Goal: Task Accomplishment & Management: Use online tool/utility

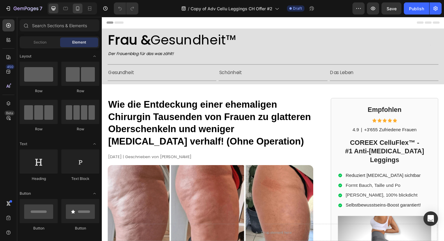
click at [77, 9] on icon at bounding box center [77, 8] width 3 height 4
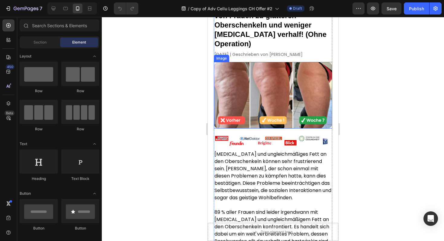
scroll to position [107, 0]
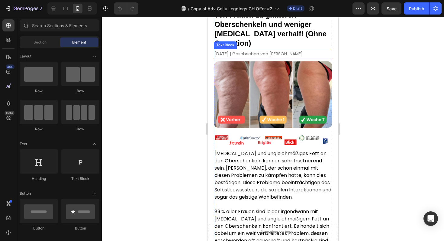
click at [230, 52] on span "[DATE] | Geschrieben von [PERSON_NAME]" at bounding box center [258, 54] width 88 height 6
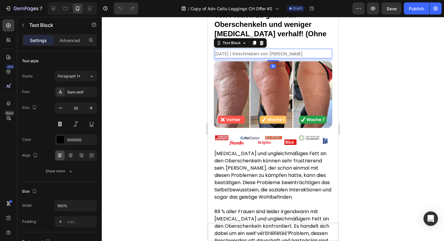
click at [230, 52] on span "[DATE] | Geschrieben von [PERSON_NAME]" at bounding box center [258, 54] width 88 height 6
click at [217, 54] on span "[DATE] | Geschrieben von [PERSON_NAME]" at bounding box center [258, 54] width 88 height 6
click at [218, 54] on span "[DATE] | Geschrieben von [PERSON_NAME]" at bounding box center [258, 54] width 88 height 6
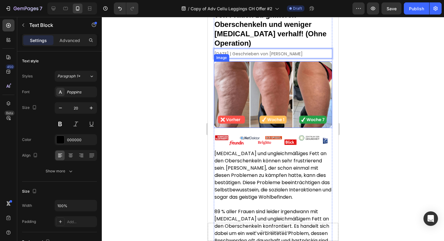
click at [240, 90] on img at bounding box center [273, 94] width 118 height 67
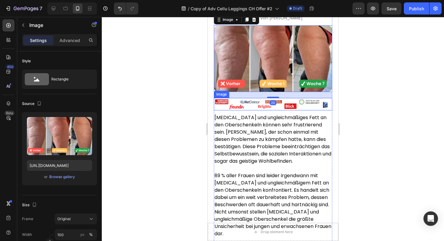
click at [246, 114] on p "[MEDICAL_DATA] und ungleichmäßiges Fett an den Oberschenkeln können sehr frustr…" at bounding box center [272, 139] width 117 height 51
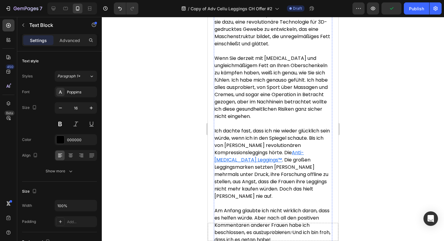
scroll to position [605, 0]
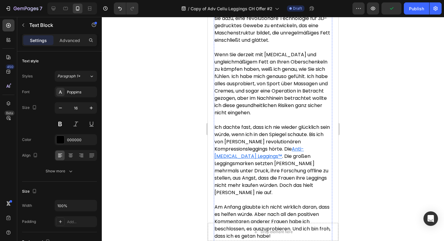
click at [263, 158] on p "Ich dachte fast, dass ich nie wieder glücklich sein würde, wenn ich in den Spie…" at bounding box center [272, 164] width 117 height 80
click at [284, 163] on p "Ich dachte fast, dass ich nie wieder glücklich sein würde, wenn ich in den Spie…" at bounding box center [272, 164] width 117 height 80
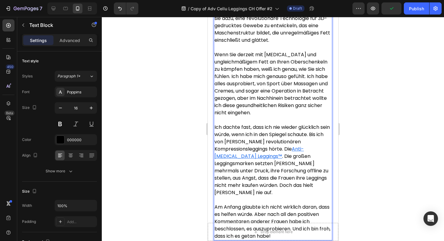
click at [291, 160] on p "Ich dachte fast, dass ich nie wieder glücklich sein würde, wenn ich in den Spie…" at bounding box center [272, 164] width 117 height 80
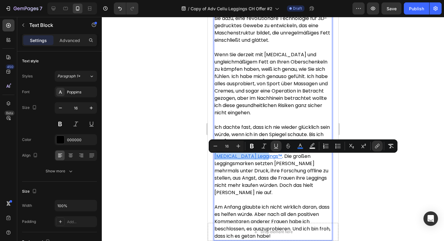
drag, startPoint x: 295, startPoint y: 159, endPoint x: 240, endPoint y: 164, distance: 55.8
click at [240, 164] on p "Ich dachte fast, dass ich nie wieder glücklich sein würde, wenn ich in den Spie…" at bounding box center [272, 164] width 117 height 80
click at [372, 143] on button "link" at bounding box center [377, 145] width 11 height 11
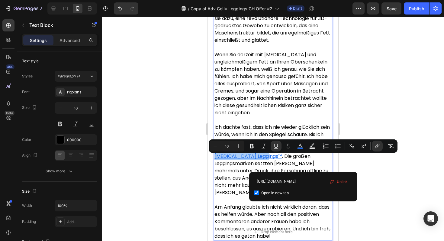
scroll to position [0, 37]
type input "[URL][DOMAIN_NAME]"
drag, startPoint x: 313, startPoint y: 183, endPoint x: 344, endPoint y: 183, distance: 30.8
click at [344, 183] on div "[URL][DOMAIN_NAME] Open in new tab Unlink" at bounding box center [303, 186] width 98 height 20
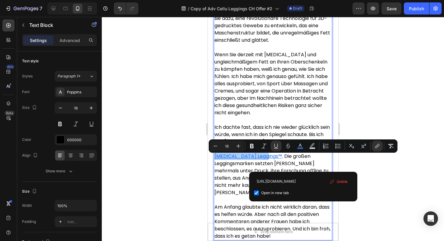
click at [375, 182] on div at bounding box center [273, 129] width 342 height 224
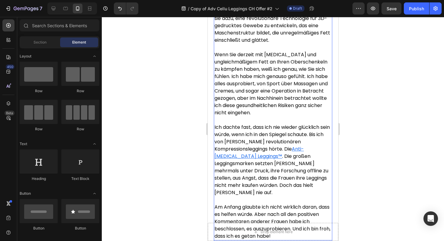
click at [302, 159] on u "Anti-[MEDICAL_DATA] Leggings™" at bounding box center [258, 152] width 89 height 14
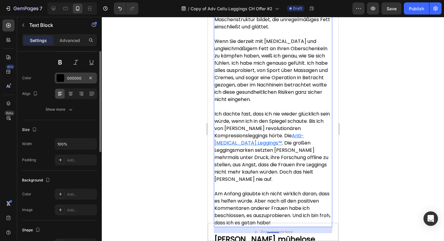
scroll to position [0, 0]
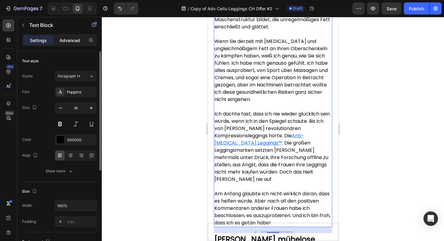
click at [76, 37] on p "Advanced" at bounding box center [70, 40] width 21 height 6
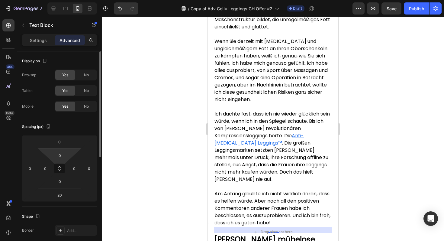
scroll to position [196, 0]
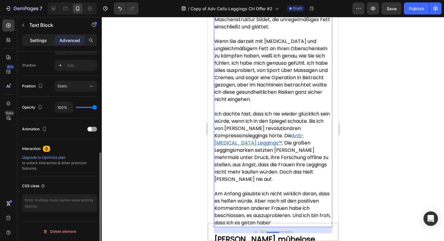
click at [48, 43] on div "Settings" at bounding box center [38, 40] width 30 height 10
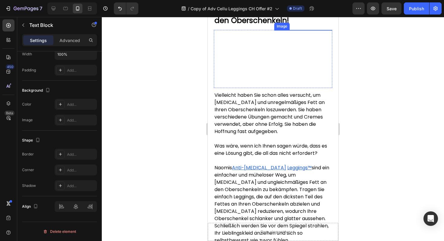
scroll to position [871, 0]
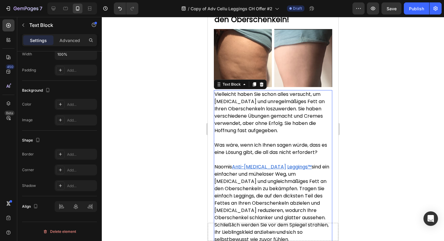
click at [231, 165] on p "Naomis Anti-[MEDICAL_DATA] Leggings™ sind ein einfacher und müheloser Weg, um […" at bounding box center [272, 203] width 117 height 80
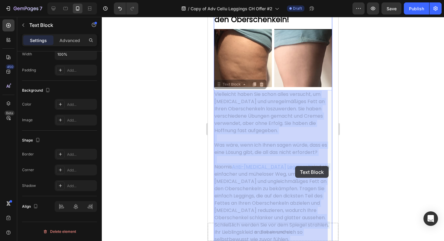
drag, startPoint x: 234, startPoint y: 167, endPoint x: 265, endPoint y: 172, distance: 31.2
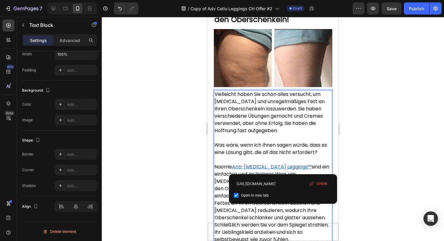
click at [292, 167] on p "Naomis Anti-[MEDICAL_DATA] Leggings™ sind ein einfacher und müheloser Weg, um […" at bounding box center [272, 203] width 117 height 80
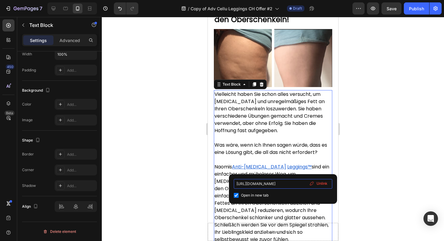
click at [287, 185] on input "[URL][DOMAIN_NAME]" at bounding box center [283, 184] width 98 height 10
paste input "-celluflex1-1"
type input "[URL][DOMAIN_NAME]"
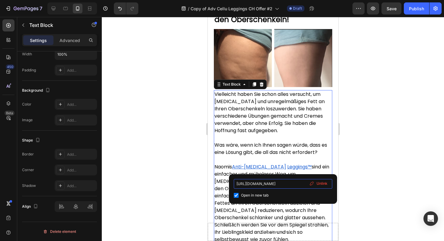
click at [289, 184] on input "[URL][DOMAIN_NAME]" at bounding box center [283, 184] width 98 height 10
paste input "-celluflex1-1"
type input "[URL][DOMAIN_NAME]"
click at [302, 170] on p "Naomis Anti-[MEDICAL_DATA] Leggings™ sind ein einfacher und müheloser Weg, um […" at bounding box center [272, 203] width 117 height 80
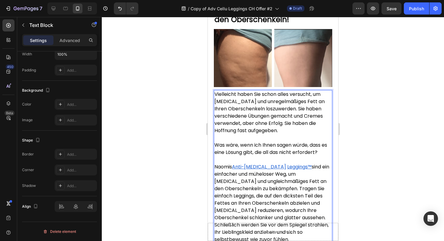
click at [287, 167] on u "Leggings™" at bounding box center [299, 166] width 24 height 7
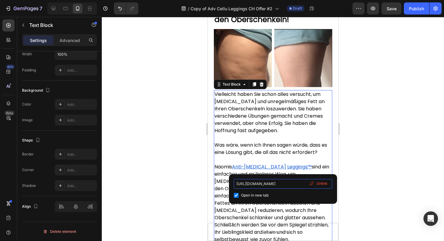
scroll to position [0, 37]
drag, startPoint x: 285, startPoint y: 185, endPoint x: 322, endPoint y: 184, distance: 37.2
click at [322, 184] on div "[URL][DOMAIN_NAME] Open in new tab Unlink" at bounding box center [283, 189] width 98 height 20
click at [284, 183] on input "[URL][DOMAIN_NAME]" at bounding box center [283, 184] width 98 height 10
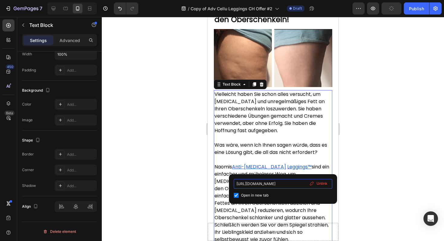
drag, startPoint x: 491, startPoint y: 200, endPoint x: 218, endPoint y: 183, distance: 274.3
click at [266, 186] on input "[URL][DOMAIN_NAME]" at bounding box center [283, 184] width 98 height 10
drag, startPoint x: 270, startPoint y: 185, endPoint x: 326, endPoint y: 185, distance: 55.9
click at [326, 185] on div "[URL][DOMAIN_NAME] Open in new tab Unlink" at bounding box center [283, 189] width 98 height 20
click at [255, 157] on p "Was wäre, wenn ich Ihnen sagen würde, dass es eine Lösung gibt, die all das nic…" at bounding box center [272, 152] width 117 height 22
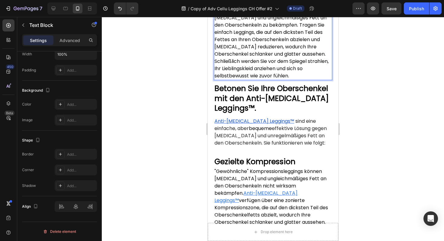
scroll to position [1035, 0]
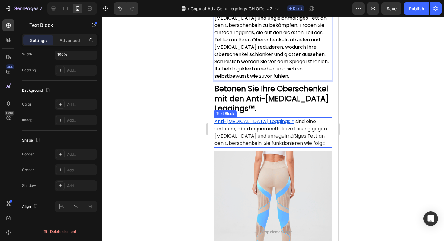
click at [281, 129] on span "effektive Lösung gegen [MEDICAL_DATA] und unregelmäßiges Fett an den Oberschenk…" at bounding box center [270, 135] width 112 height 21
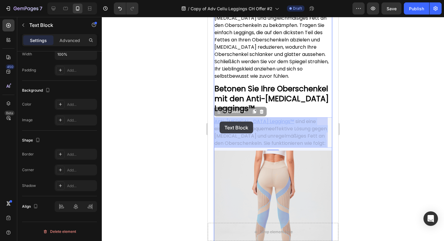
drag, startPoint x: 273, startPoint y: 121, endPoint x: 219, endPoint y: 121, distance: 54.1
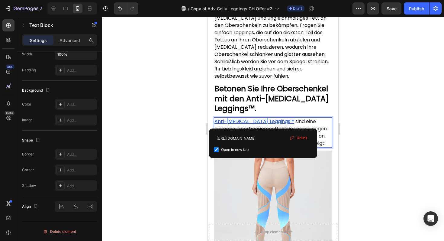
click at [278, 119] on span "sind eine einfache, aber" at bounding box center [265, 125] width 102 height 14
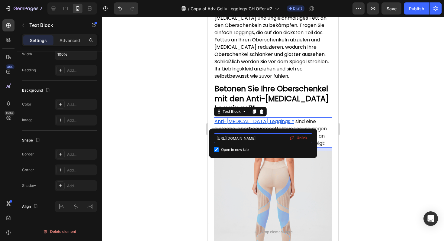
click at [275, 140] on input "[URL][DOMAIN_NAME]" at bounding box center [263, 138] width 98 height 10
paste input "-celluflex1-1"
type input "[URL][DOMAIN_NAME]"
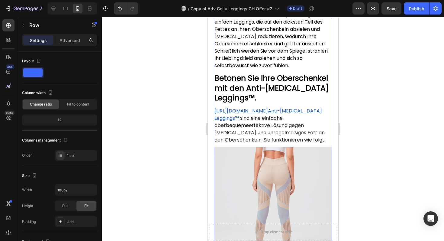
scroll to position [1073, 0]
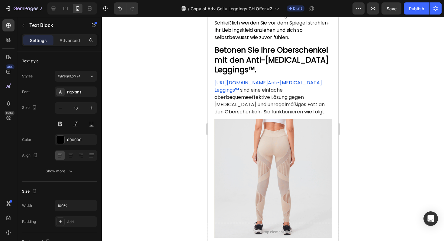
click at [295, 115] on p "[URL][DOMAIN_NAME] Anti-[MEDICAL_DATA] Leggings™ sind eine einfache, aber beque…" at bounding box center [272, 97] width 117 height 36
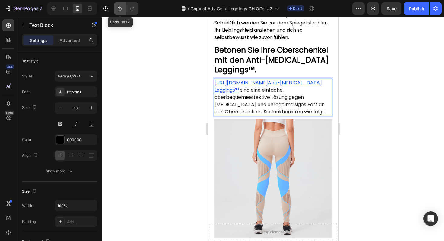
click at [115, 2] on button "Undo/Redo" at bounding box center [120, 8] width 12 height 12
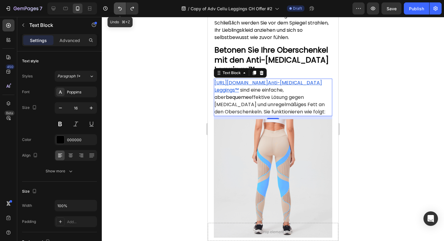
click at [117, 7] on button "Undo/Redo" at bounding box center [120, 8] width 12 height 12
click at [120, 8] on icon "Undo/Redo" at bounding box center [120, 8] width 6 height 6
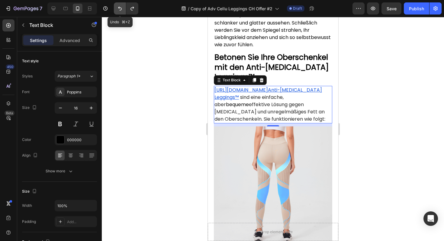
click at [120, 8] on icon "Undo/Redo" at bounding box center [120, 8] width 6 height 6
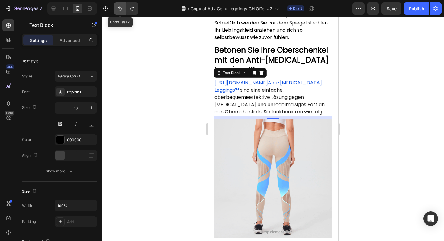
click at [120, 8] on icon "Undo/Redo" at bounding box center [120, 8] width 6 height 6
click at [128, 9] on button "Undo/Redo" at bounding box center [132, 8] width 12 height 12
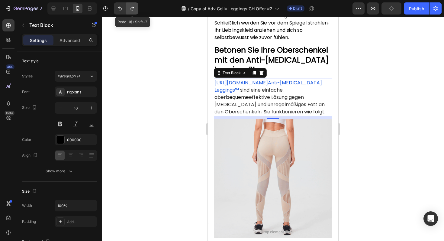
click at [128, 9] on button "Undo/Redo" at bounding box center [132, 8] width 12 height 12
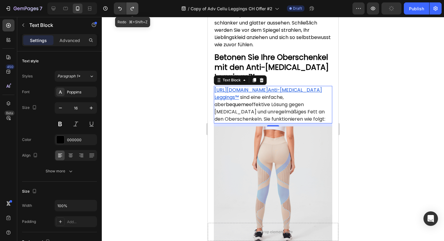
click at [128, 9] on button "Undo/Redo" at bounding box center [132, 8] width 12 height 12
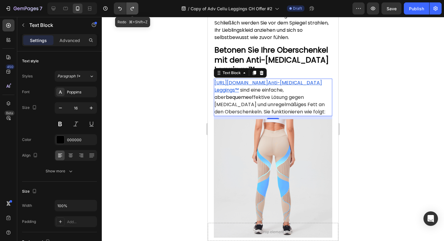
click at [128, 9] on button "Undo/Redo" at bounding box center [132, 8] width 12 height 12
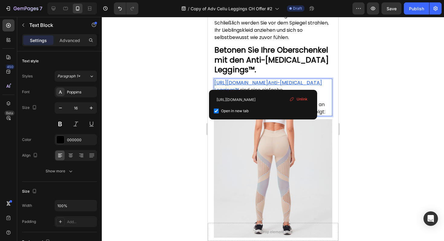
click at [324, 108] on p "[URL][DOMAIN_NAME] Anti-[MEDICAL_DATA] Leggings™ sind eine einfache, aber beque…" at bounding box center [272, 97] width 117 height 36
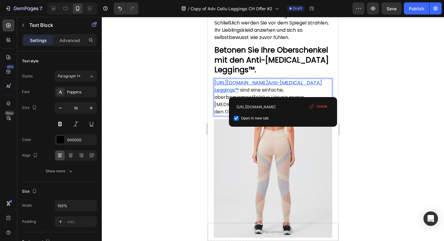
click at [319, 91] on u "Anti-[MEDICAL_DATA] Leggings™" at bounding box center [268, 86] width 108 height 14
drag, startPoint x: 321, startPoint y: 90, endPoint x: 213, endPoint y: 86, distance: 107.9
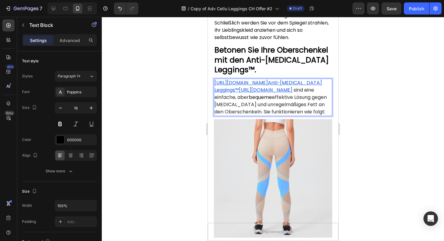
click at [227, 115] on span "effektive Lösung gegen [MEDICAL_DATA] und unregelmäßiges Fett an den Oberschenk…" at bounding box center [270, 104] width 112 height 21
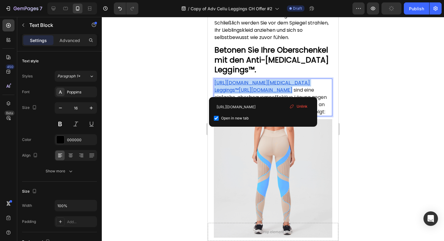
drag, startPoint x: 262, startPoint y: 91, endPoint x: 214, endPoint y: 86, distance: 48.3
click at [214, 86] on u "[URL][DOMAIN_NAME][MEDICAL_DATA] Leggings™[URL][DOMAIN_NAME]" at bounding box center [261, 86] width 95 height 14
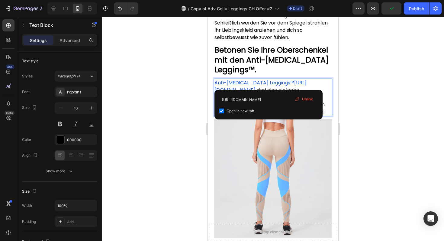
click at [268, 84] on p "⁠⁠⁠⁠⁠⁠⁠ Anti-[MEDICAL_DATA] Leggings™[URL][DOMAIN_NAME] sind eine einfache, abe…" at bounding box center [272, 97] width 117 height 36
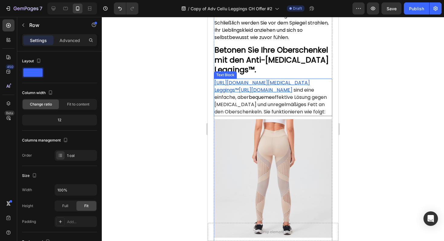
click at [245, 93] on u "[URL][DOMAIN_NAME][MEDICAL_DATA] Leggings™[URL][DOMAIN_NAME]" at bounding box center [261, 86] width 95 height 14
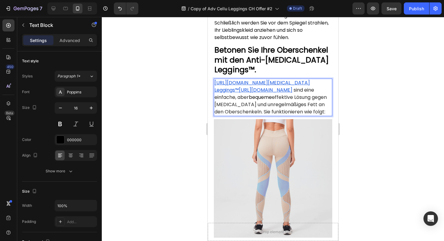
click at [251, 115] on span "effektive Lösung gegen [MEDICAL_DATA] und unregelmäßiges Fett an den Oberschenk…" at bounding box center [270, 104] width 112 height 21
drag, startPoint x: 248, startPoint y: 107, endPoint x: 239, endPoint y: 98, distance: 11.8
click at [239, 98] on p "[URL][DOMAIN_NAME][MEDICAL_DATA] Leggings™[URL][DOMAIN_NAME] sind eine einfache…" at bounding box center [272, 97] width 117 height 36
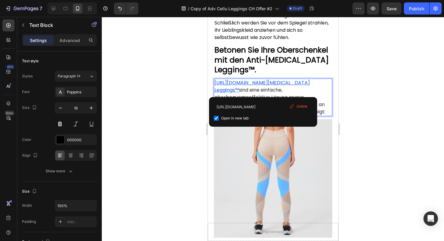
drag, startPoint x: 234, startPoint y: 91, endPoint x: 212, endPoint y: 84, distance: 22.8
drag, startPoint x: 217, startPoint y: 89, endPoint x: 224, endPoint y: 88, distance: 7.9
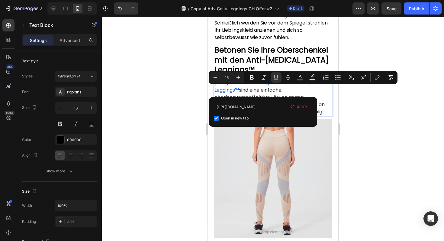
click at [237, 89] on u "[URL][DOMAIN_NAME][MEDICAL_DATA] Leggings™" at bounding box center [261, 86] width 95 height 14
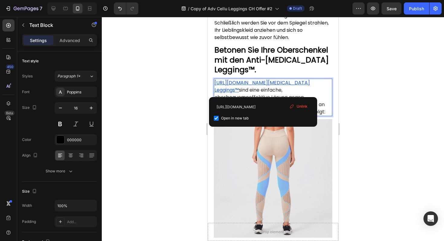
click at [301, 110] on div "Unlink" at bounding box center [298, 106] width 23 height 8
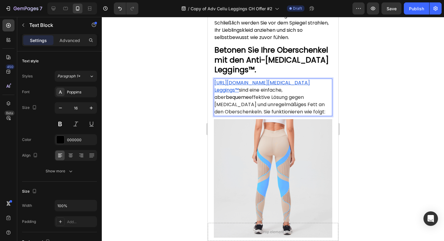
drag, startPoint x: 291, startPoint y: 88, endPoint x: 198, endPoint y: 85, distance: 92.8
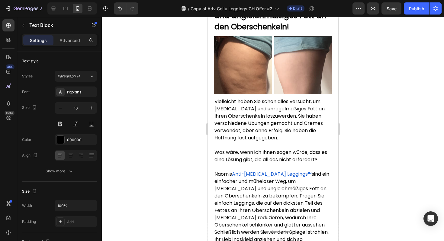
scroll to position [902, 0]
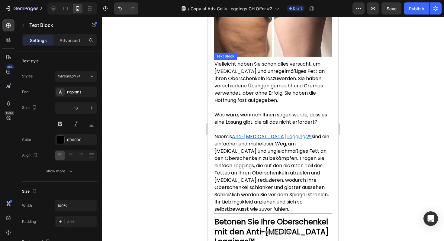
click at [305, 138] on p "Naomis Anti-[MEDICAL_DATA] Leggings™ sind ein einfacher und müheloser Weg, um […" at bounding box center [272, 173] width 117 height 80
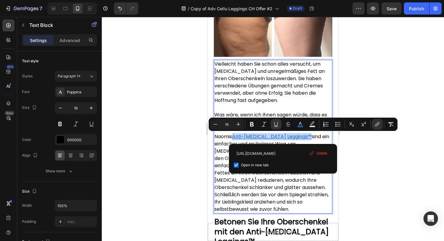
drag, startPoint x: 292, startPoint y: 138, endPoint x: 234, endPoint y: 135, distance: 57.5
copy span "Anti-[MEDICAL_DATA] Leggings™"
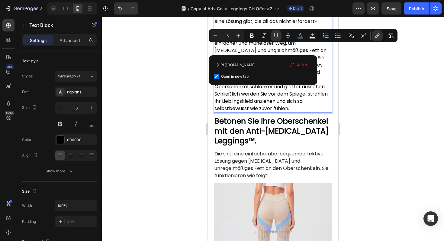
scroll to position [1007, 0]
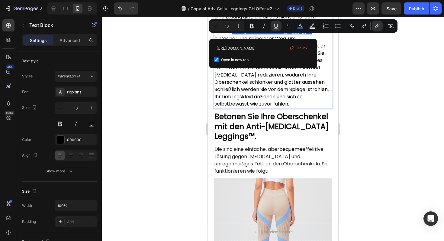
click at [235, 163] on span "effektive Lösung gegen [MEDICAL_DATA] und unregelmäßiges Fett an den Oberschenk…" at bounding box center [271, 160] width 114 height 29
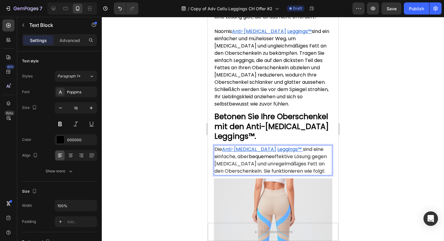
click at [258, 159] on link "bequeme" at bounding box center [260, 156] width 23 height 7
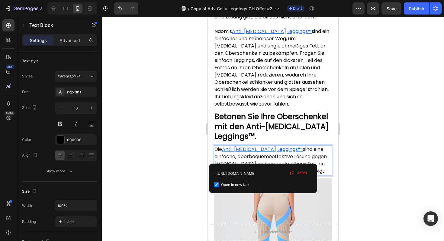
click at [277, 151] on u "Leggings™" at bounding box center [289, 149] width 24 height 7
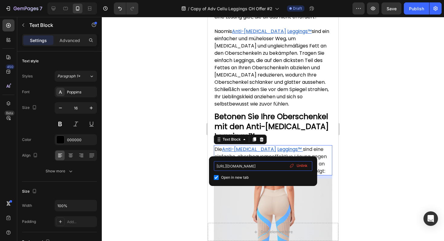
scroll to position [0, 37]
drag, startPoint x: 267, startPoint y: 168, endPoint x: 295, endPoint y: 167, distance: 28.1
click at [295, 167] on div "[URL][DOMAIN_NAME] Open in new tab Unlink" at bounding box center [263, 171] width 98 height 20
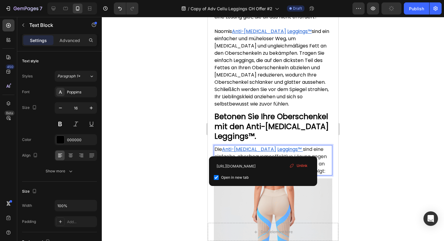
click at [300, 149] on span "sind eine einfache, aber" at bounding box center [268, 153] width 109 height 14
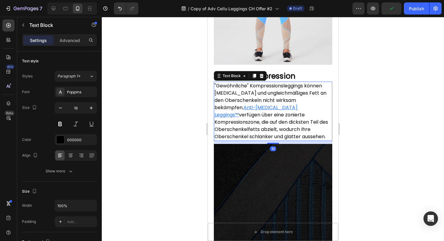
click at [298, 118] on span "verfügen über eine zonierte Kompressionszone, die auf den dicksten Teil des Obe…" at bounding box center [271, 125] width 114 height 29
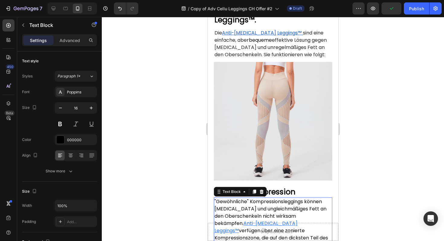
scroll to position [1197, 0]
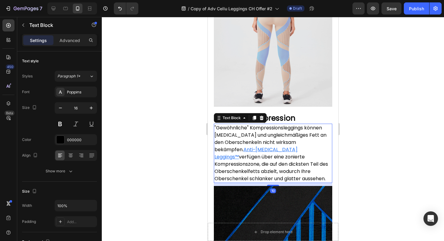
click at [276, 153] on span "verfügen über eine zonierte Kompressionszone, die auf den dicksten Teil des Obe…" at bounding box center [271, 167] width 114 height 29
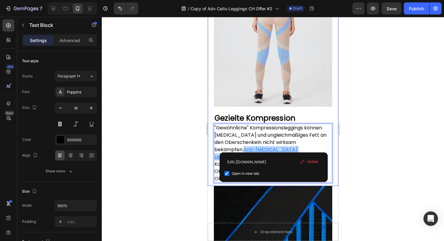
drag, startPoint x: 273, startPoint y: 145, endPoint x: 209, endPoint y: 146, distance: 63.8
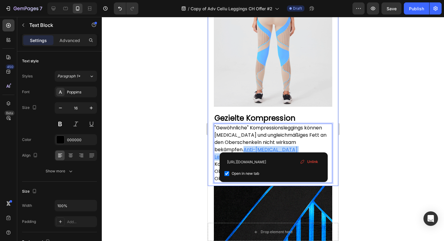
click at [301, 148] on p ""Gewöhnliche" Kompressionsleggings können [MEDICAL_DATA] und ungleichmäßiges Fe…" at bounding box center [272, 153] width 117 height 58
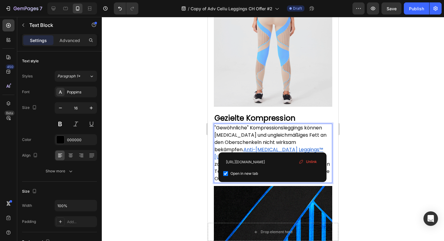
click at [295, 141] on span ""Gewöhnliche" Kompressionsleggings können [MEDICAL_DATA] und ungleichmäßiges Fe…" at bounding box center [270, 138] width 112 height 29
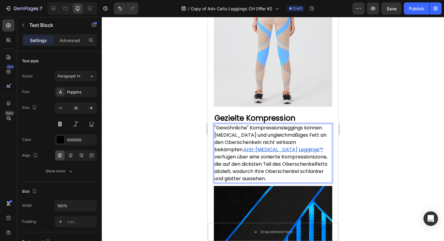
click at [288, 155] on span "verfügen über eine zonierte Kompressionszone, die auf den dicksten Teil des Obe…" at bounding box center [270, 167] width 113 height 29
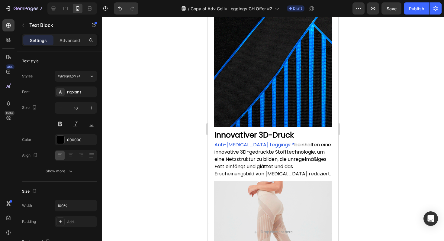
scroll to position [1371, 0]
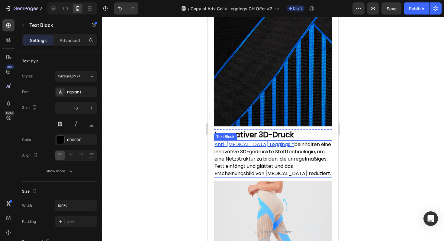
click at [259, 141] on u "Anti-[MEDICAL_DATA] Leggings™" at bounding box center [254, 144] width 80 height 7
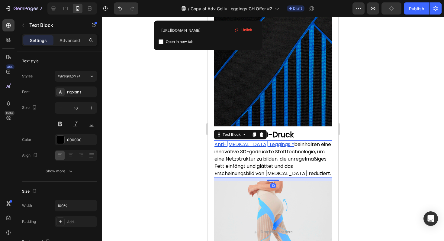
click at [260, 141] on u "Anti-[MEDICAL_DATA] Leggings™" at bounding box center [254, 144] width 80 height 7
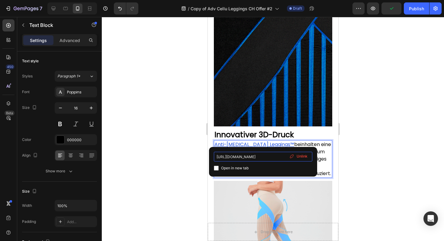
click at [264, 154] on input "[URL][DOMAIN_NAME]" at bounding box center [263, 157] width 98 height 10
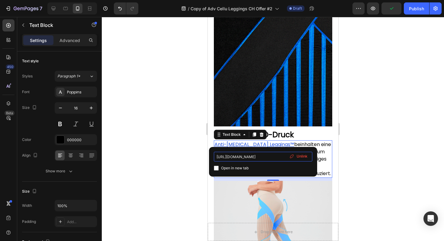
type input "Anti-[MEDICAL_DATA] Leggings™"
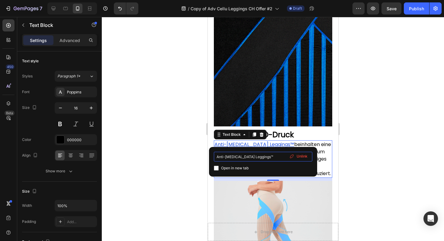
drag, startPoint x: 264, startPoint y: 155, endPoint x: 217, endPoint y: 155, distance: 46.5
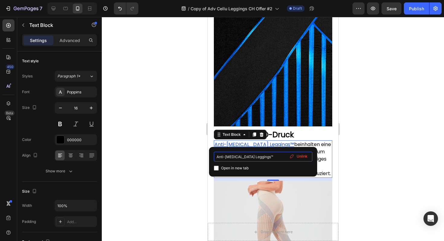
click at [217, 155] on input "Anti-[MEDICAL_DATA] Leggings™" at bounding box center [263, 157] width 98 height 10
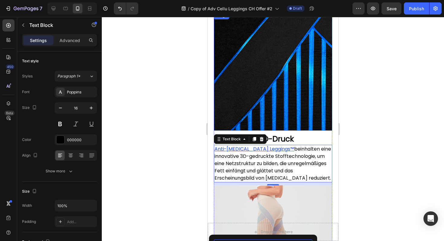
scroll to position [1236, 0]
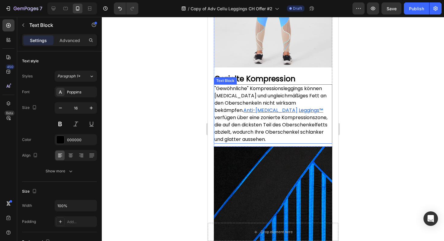
click at [299, 107] on u "Leggings™" at bounding box center [311, 110] width 24 height 7
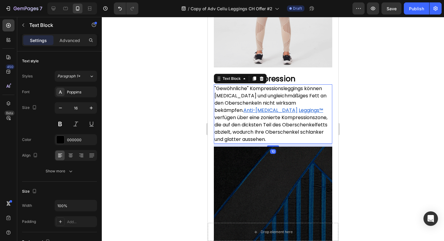
click at [299, 107] on u "Leggings™" at bounding box center [311, 110] width 24 height 7
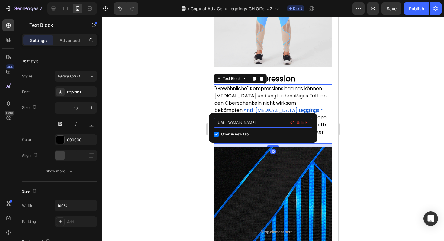
click at [261, 123] on input "[URL][DOMAIN_NAME]" at bounding box center [263, 123] width 98 height 10
drag, startPoint x: 261, startPoint y: 123, endPoint x: 308, endPoint y: 123, distance: 47.1
click at [308, 123] on div "[URL][DOMAIN_NAME] Open in new tab Unlink" at bounding box center [263, 128] width 98 height 20
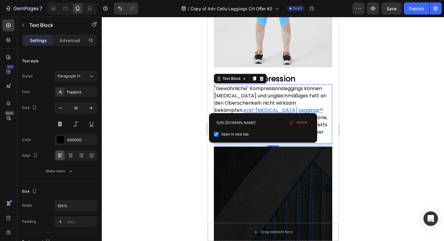
click at [301, 101] on span ""Gewöhnliche" Kompressionsleggings können [MEDICAL_DATA] und ungleichmäßiges Fe…" at bounding box center [270, 99] width 112 height 29
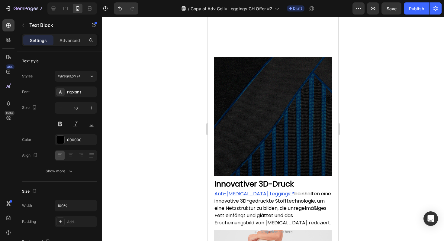
scroll to position [1409, 0]
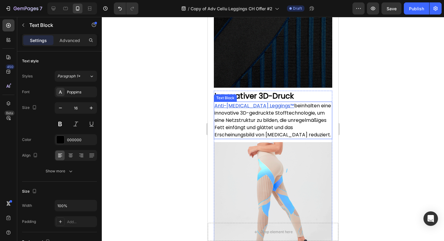
click at [255, 102] on u "Anti-[MEDICAL_DATA] Leggings™" at bounding box center [254, 105] width 80 height 7
click at [263, 102] on u "Anti-[MEDICAL_DATA] Leggings™" at bounding box center [254, 105] width 80 height 7
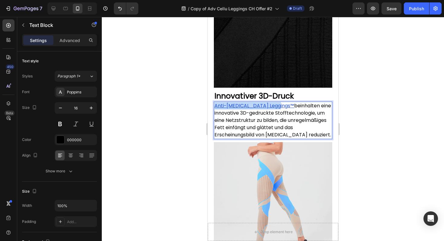
drag, startPoint x: 273, startPoint y: 101, endPoint x: 214, endPoint y: 100, distance: 58.3
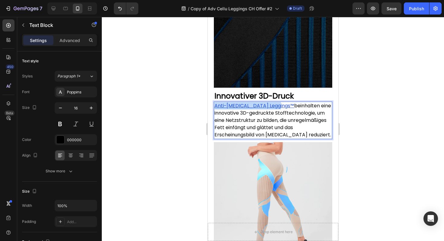
click at [214, 102] on p "Anti-[MEDICAL_DATA] Leggings™ beinhalten eine innovative 3D-gedruckte Stofftech…" at bounding box center [272, 120] width 117 height 36
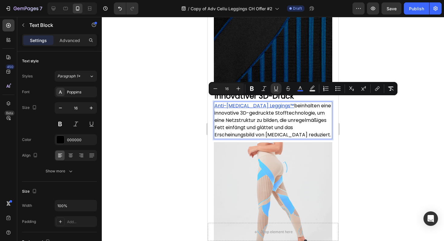
click at [237, 112] on span "beinhalten eine innovative 3D-gedruckte Stofftechnologie, um eine Netzstruktur …" at bounding box center [272, 120] width 117 height 36
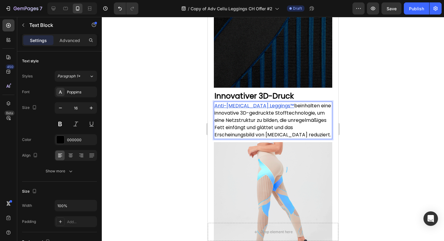
click at [238, 102] on u "Anti-[MEDICAL_DATA] Leggings™" at bounding box center [254, 105] width 80 height 7
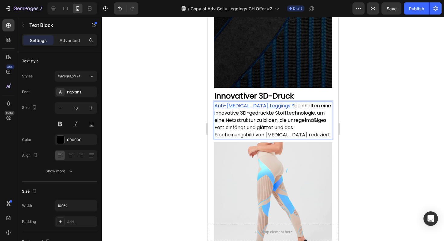
click at [236, 109] on span "beinhalten eine innovative 3D-gedruckte Stofftechnologie, um eine Netzstruktur …" at bounding box center [272, 120] width 117 height 36
click at [242, 102] on u "Anti-[MEDICAL_DATA] Leggings™" at bounding box center [254, 105] width 80 height 7
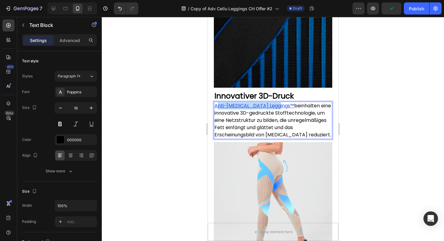
drag, startPoint x: 272, startPoint y: 100, endPoint x: 210, endPoint y: 100, distance: 62.5
click at [210, 100] on div "Image Innovativer 3D-Druck Heading Anti-[MEDICAL_DATA] Leggings™ beinhalten ein…" at bounding box center [273, 175] width 131 height 413
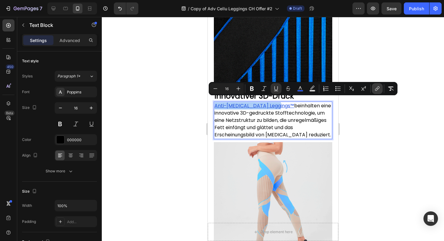
click at [377, 88] on icon "Editor contextual toolbar" at bounding box center [376, 89] width 3 height 3
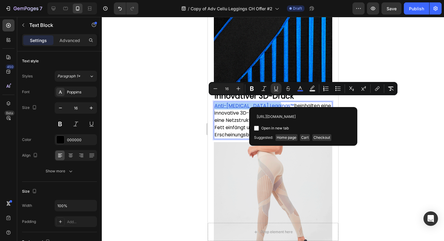
scroll to position [0, 37]
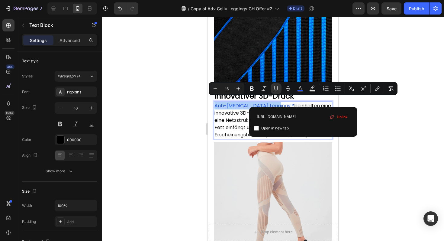
type input "[URL][DOMAIN_NAME]"
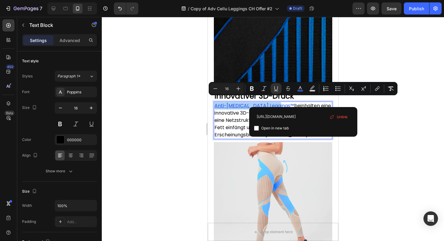
scroll to position [0, 0]
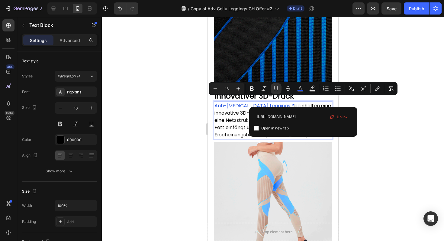
click at [237, 123] on span "beinhalten eine innovative 3D-gedruckte Stofftechnologie, um eine Netzstruktur …" at bounding box center [272, 120] width 117 height 36
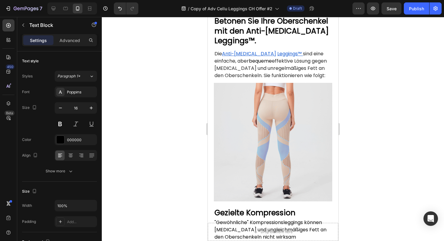
scroll to position [1099, 0]
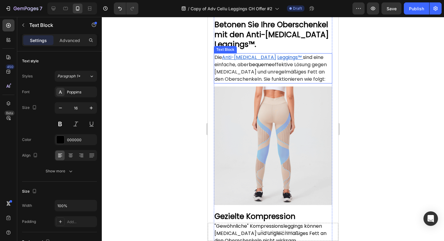
click at [277, 56] on u "Leggings™" at bounding box center [289, 57] width 24 height 7
click at [277, 59] on u "Leggings™" at bounding box center [289, 57] width 24 height 7
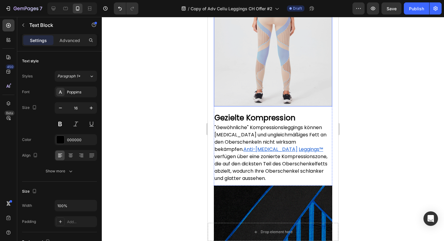
scroll to position [1233, 0]
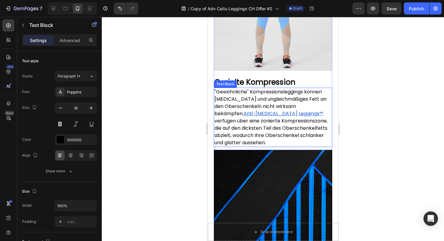
click at [255, 125] on span "verfügen über eine zonierte Kompressionszone, die auf den dicksten Teil des Obe…" at bounding box center [270, 131] width 113 height 29
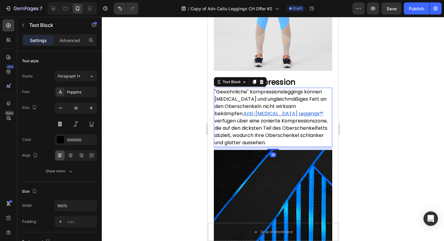
click at [299, 110] on u "Leggings™" at bounding box center [311, 113] width 24 height 7
click at [286, 102] on span ""Gewöhnliche" Kompressionsleggings können [MEDICAL_DATA] und ungleichmäßiges Fe…" at bounding box center [270, 102] width 112 height 29
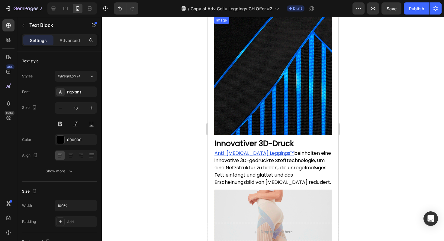
scroll to position [1367, 0]
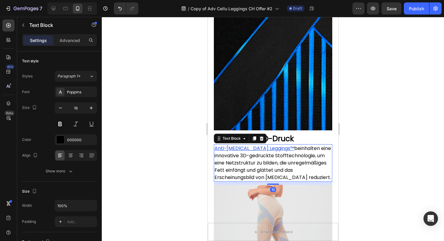
click at [251, 146] on u "Anti-[MEDICAL_DATA] Leggings™" at bounding box center [254, 148] width 80 height 7
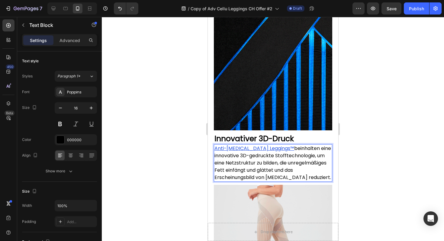
click at [256, 145] on u "Anti-[MEDICAL_DATA] Leggings™" at bounding box center [254, 148] width 80 height 7
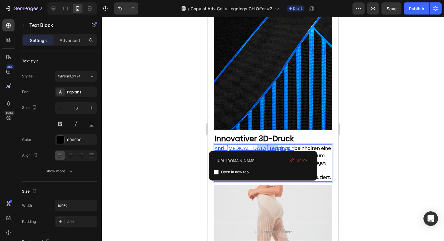
click at [256, 145] on u "Anti-[MEDICAL_DATA] Leggings™" at bounding box center [254, 148] width 80 height 7
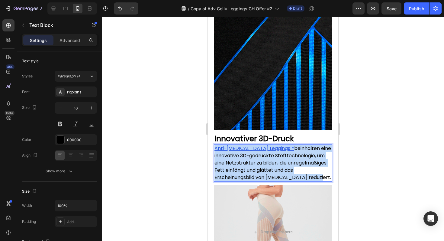
click at [256, 145] on u "Anti-[MEDICAL_DATA] Leggings™" at bounding box center [254, 148] width 80 height 7
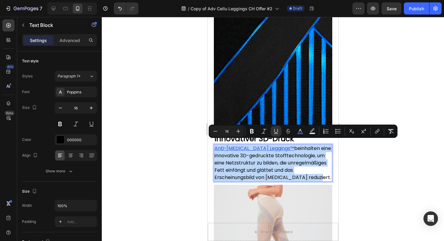
click at [256, 145] on u "Anti-[MEDICAL_DATA] Leggings™" at bounding box center [254, 148] width 80 height 7
click at [256, 150] on span "beinhalten eine innovative 3D-gedruckte Stofftechnologie, um eine Netzstruktur …" at bounding box center [272, 163] width 117 height 36
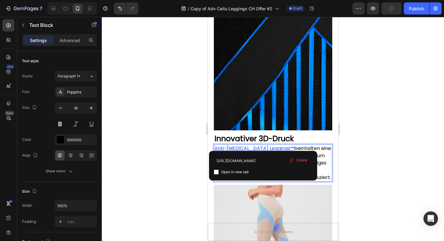
click at [255, 145] on u "Anti-[MEDICAL_DATA] Leggings™" at bounding box center [254, 148] width 80 height 7
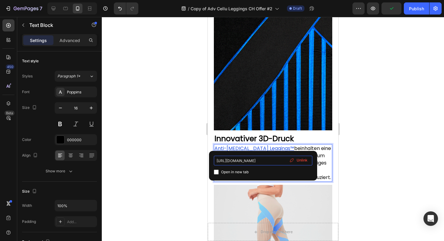
click at [254, 164] on input "[URL][DOMAIN_NAME]" at bounding box center [263, 161] width 98 height 10
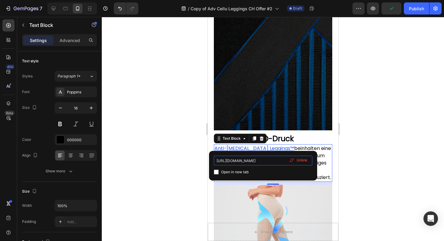
scroll to position [0, 37]
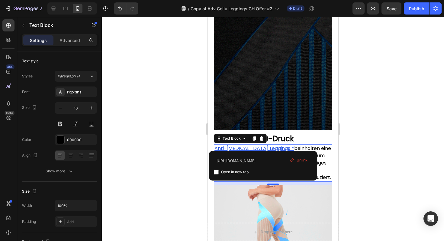
click at [246, 169] on span "Open in new tab" at bounding box center [234, 171] width 27 height 7
checkbox input "true"
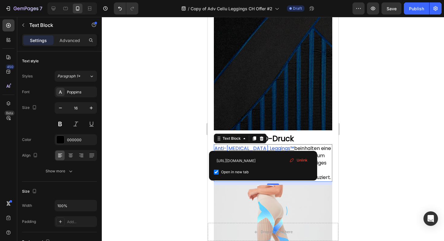
scroll to position [0, 0]
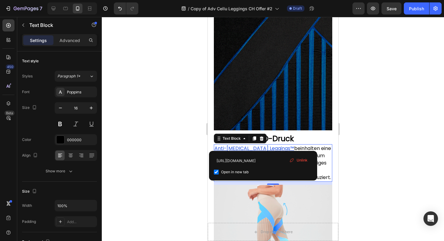
click at [287, 145] on span "beinhalten eine innovative 3D-gedruckte Stofftechnologie, um eine Netzstruktur …" at bounding box center [272, 163] width 117 height 36
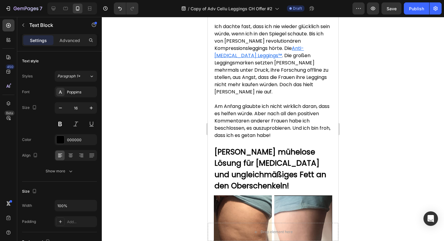
scroll to position [705, 0]
click at [304, 59] on u "Anti-[MEDICAL_DATA] Leggings™" at bounding box center [258, 52] width 89 height 14
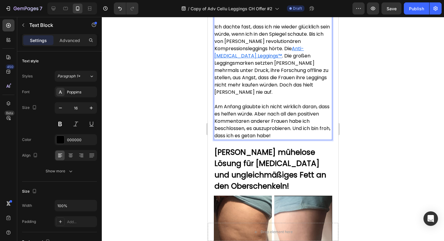
click at [308, 64] on p "Ich dachte fast, dass ich nie wieder glücklich sein würde, wenn ich in den Spie…" at bounding box center [272, 63] width 117 height 80
click at [304, 58] on u "Anti-[MEDICAL_DATA] Leggings™" at bounding box center [258, 52] width 89 height 14
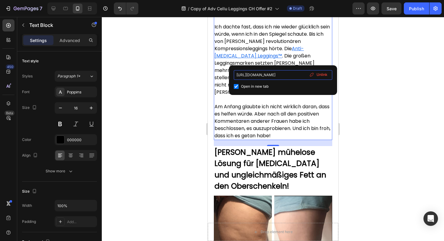
scroll to position [0, 17]
drag, startPoint x: 281, startPoint y: 74, endPoint x: 320, endPoint y: 74, distance: 39.3
click at [320, 74] on div "[URL][DOMAIN_NAME] Open in new tab Unlink" at bounding box center [283, 80] width 98 height 20
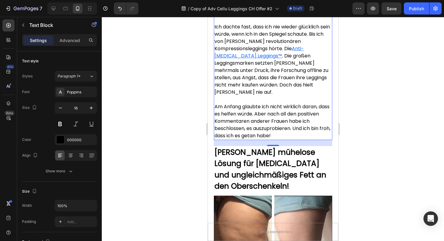
click at [284, 102] on p "Ich dachte fast, dass ich nie wieder glücklich sein würde, wenn ich in den Spie…" at bounding box center [272, 63] width 117 height 80
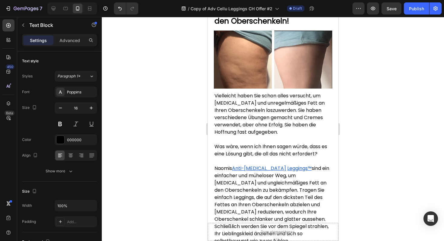
scroll to position [904, 0]
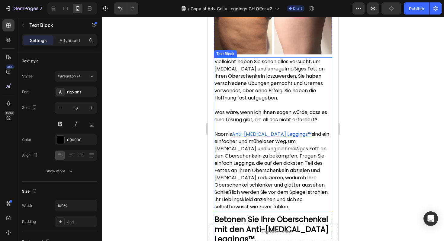
click at [257, 139] on p "Naomis Anti-[MEDICAL_DATA] Leggings™ sind ein einfacher und müheloser Weg, um […" at bounding box center [272, 171] width 117 height 80
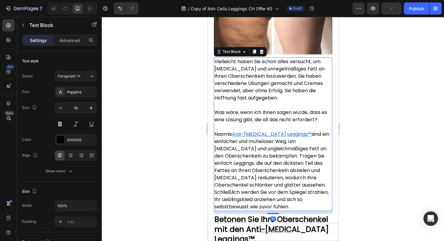
click at [266, 133] on span "Anti-[MEDICAL_DATA] Leggings™" at bounding box center [272, 134] width 80 height 7
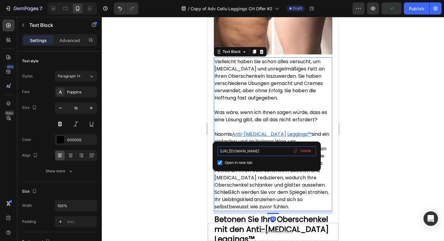
drag, startPoint x: 274, startPoint y: 153, endPoint x: 315, endPoint y: 154, distance: 40.8
click at [315, 154] on input "[URL][DOMAIN_NAME]" at bounding box center [267, 151] width 98 height 10
drag, startPoint x: 492, startPoint y: 168, endPoint x: 324, endPoint y: 150, distance: 169.5
click at [289, 169] on div "[URL][DOMAIN_NAME] Open in new tab Unlink" at bounding box center [267, 156] width 108 height 30
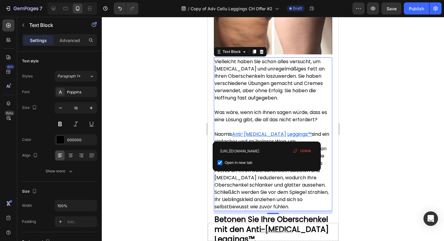
scroll to position [0, 0]
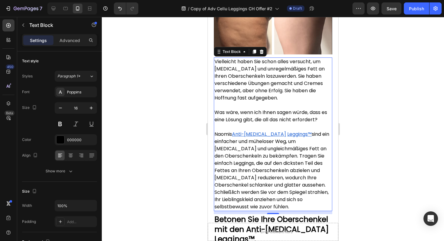
click at [283, 179] on p "Naomis Anti-[MEDICAL_DATA] Leggings™ sind ein einfacher und müheloser Weg, um […" at bounding box center [272, 171] width 117 height 80
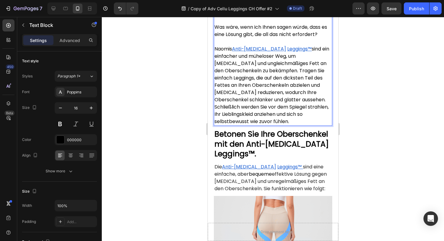
scroll to position [1086, 0]
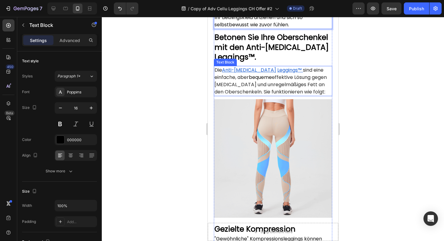
click at [277, 70] on u "Leggings™" at bounding box center [289, 69] width 24 height 7
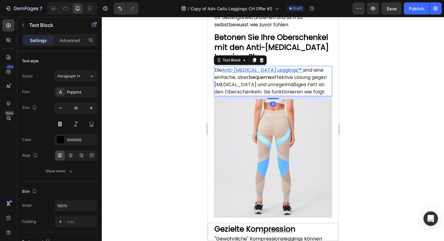
click at [255, 74] on link "bequeme" at bounding box center [260, 77] width 23 height 7
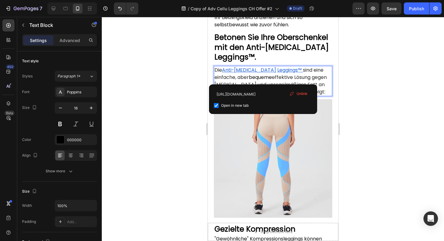
click at [277, 71] on u "Leggings™" at bounding box center [289, 69] width 24 height 7
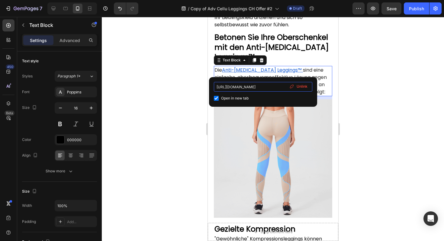
scroll to position [0, 37]
drag, startPoint x: 464, startPoint y: 106, endPoint x: 320, endPoint y: 90, distance: 145.0
click at [307, 72] on p "Die Anti-[MEDICAL_DATA] Leggings™ sind eine einfache, aber bequeme effektive Lö…" at bounding box center [272, 80] width 117 height 29
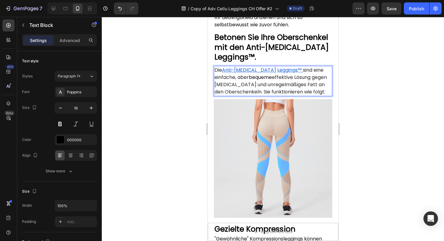
scroll to position [1226, 0]
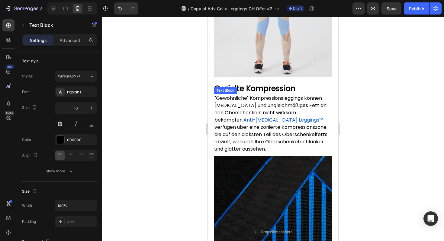
click at [299, 116] on u "Leggings™" at bounding box center [311, 119] width 24 height 7
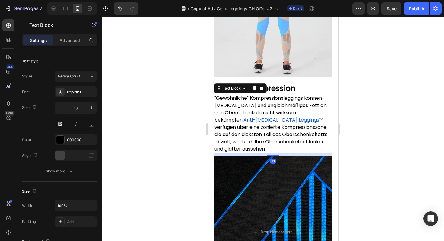
click at [299, 116] on u "Leggings™" at bounding box center [311, 119] width 24 height 7
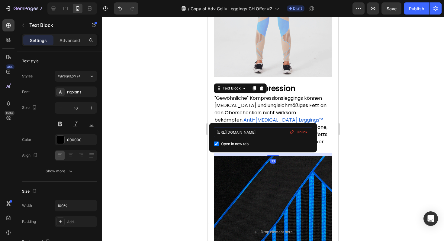
scroll to position [0, 37]
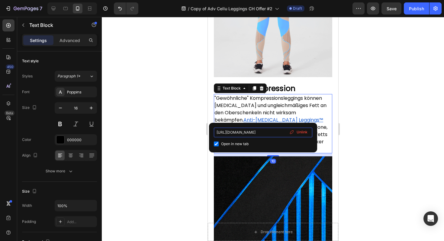
drag, startPoint x: 253, startPoint y: 132, endPoint x: 302, endPoint y: 132, distance: 48.9
click at [302, 132] on div "[URL][DOMAIN_NAME] Open in new tab Unlink" at bounding box center [263, 138] width 98 height 20
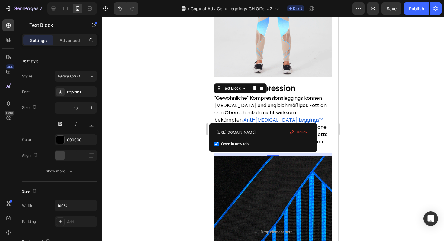
click at [306, 107] on span ""Gewöhnliche" Kompressionsleggings können [MEDICAL_DATA] und ungleichmäßiges Fe…" at bounding box center [270, 109] width 112 height 29
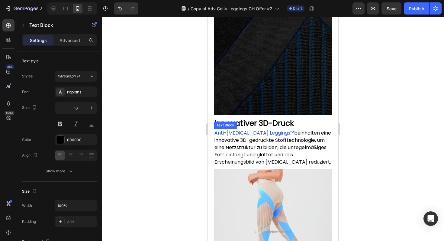
scroll to position [1385, 0]
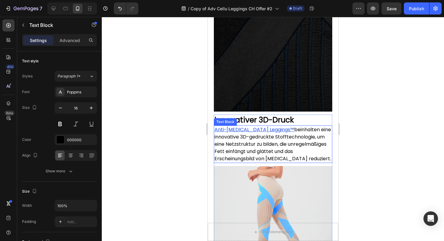
click at [260, 126] on u "Anti-[MEDICAL_DATA] Leggings™" at bounding box center [254, 129] width 80 height 7
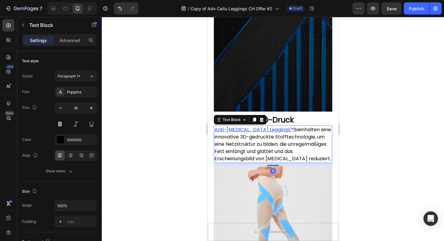
click at [257, 126] on u "Anti-[MEDICAL_DATA] Leggings™" at bounding box center [254, 129] width 80 height 7
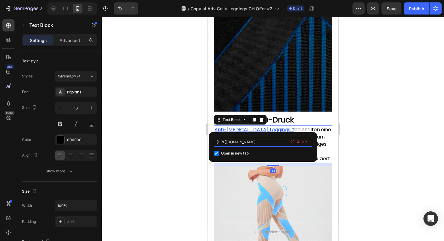
scroll to position [0, 37]
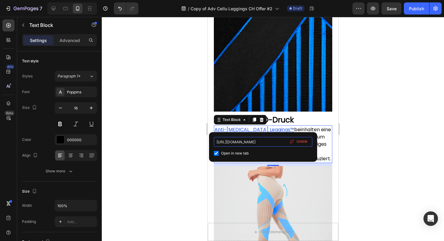
drag, startPoint x: 256, startPoint y: 141, endPoint x: 306, endPoint y: 140, distance: 50.2
click at [306, 140] on div "[URL][DOMAIN_NAME] Open in new tab Unlink" at bounding box center [263, 147] width 98 height 20
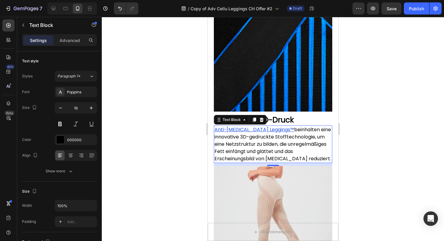
click at [304, 126] on span "beinhalten eine innovative 3D-gedruckte Stofftechnologie, um eine Netzstruktur …" at bounding box center [272, 144] width 117 height 36
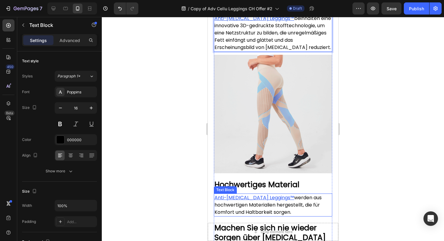
scroll to position [1535, 0]
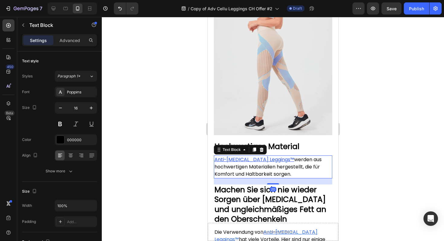
click at [256, 156] on u "Anti-[MEDICAL_DATA] Leggings™" at bounding box center [254, 159] width 80 height 7
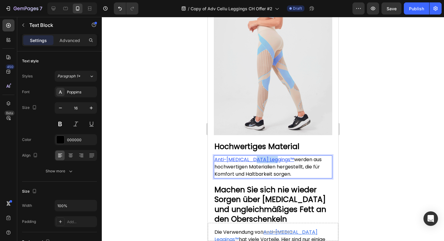
click at [256, 156] on u "Anti-[MEDICAL_DATA] Leggings™" at bounding box center [254, 159] width 80 height 7
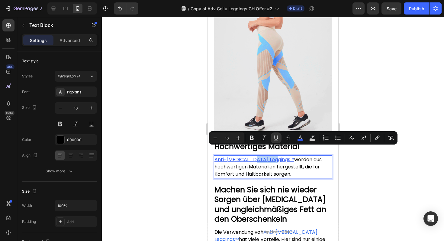
click at [256, 156] on u "Anti-[MEDICAL_DATA] Leggings™" at bounding box center [254, 159] width 80 height 7
click at [262, 159] on span "werden aus hochwertigen Materialien hergestellt, die für Komfort und Haltbarkei…" at bounding box center [267, 166] width 107 height 21
click at [261, 156] on u "Anti-[MEDICAL_DATA] Leggings™" at bounding box center [254, 159] width 80 height 7
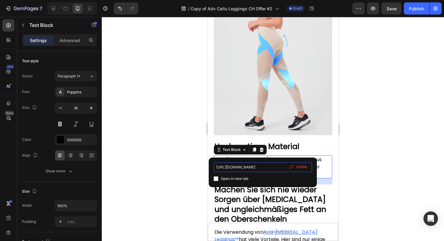
scroll to position [0, 17]
drag, startPoint x: 273, startPoint y: 166, endPoint x: 301, endPoint y: 166, distance: 28.4
click at [301, 166] on div "[URL][DOMAIN_NAME] Open in new tab Unlink" at bounding box center [263, 172] width 98 height 20
click at [284, 166] on input "[URL][DOMAIN_NAME]" at bounding box center [263, 167] width 98 height 10
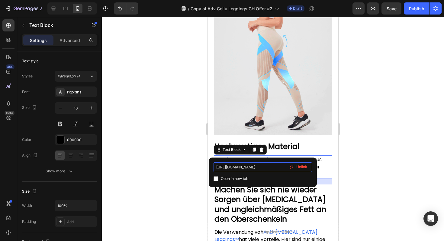
type input "[URL][DOMAIN_NAME]"
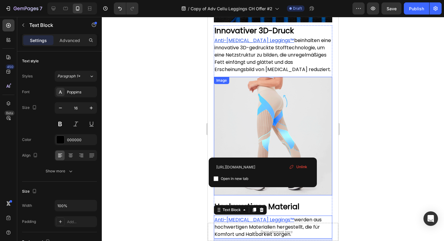
scroll to position [1424, 0]
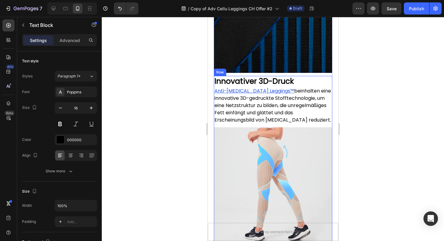
click at [267, 114] on span "beinhalten eine innovative 3D-gedruckte Stofftechnologie, um eine Netzstruktur …" at bounding box center [272, 105] width 117 height 36
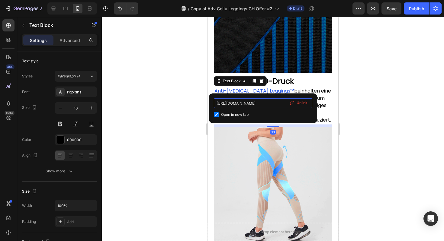
scroll to position [0, 37]
drag, startPoint x: 255, startPoint y: 101, endPoint x: 308, endPoint y: 101, distance: 53.2
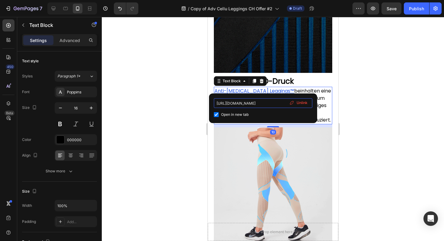
click at [308, 101] on div "[URL][DOMAIN_NAME] Open in new tab Unlink" at bounding box center [263, 108] width 98 height 20
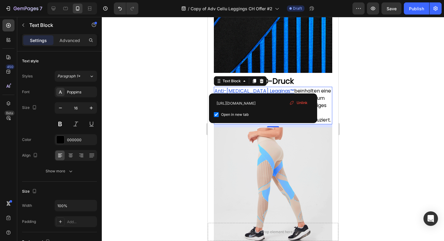
click at [309, 87] on span "beinhalten eine innovative 3D-gedruckte Stofftechnologie, um eine Netzstruktur …" at bounding box center [272, 105] width 117 height 36
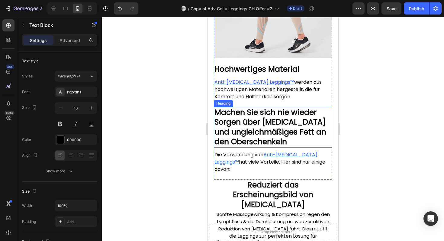
scroll to position [1550, 0]
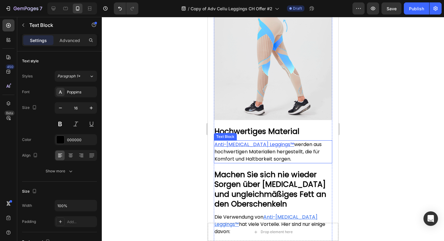
click at [251, 140] on div "Anti-[MEDICAL_DATA] Leggings™ werden aus hochwertigen Materialien hergestellt, …" at bounding box center [273, 151] width 118 height 23
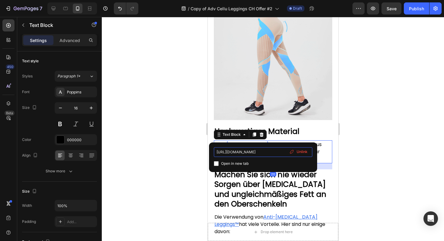
scroll to position [0, 37]
drag, startPoint x: 250, startPoint y: 155, endPoint x: 296, endPoint y: 153, distance: 46.0
click at [296, 153] on div "[URL][DOMAIN_NAME] Open in new tab Unlink" at bounding box center [263, 157] width 98 height 20
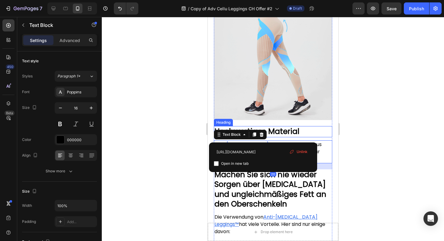
click at [302, 126] on h2 "Hochwertiges Material" at bounding box center [273, 131] width 118 height 11
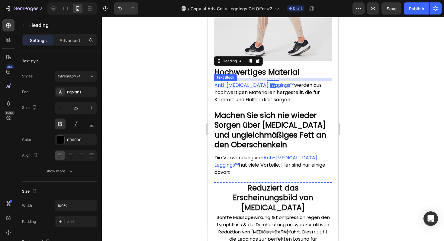
scroll to position [1643, 0]
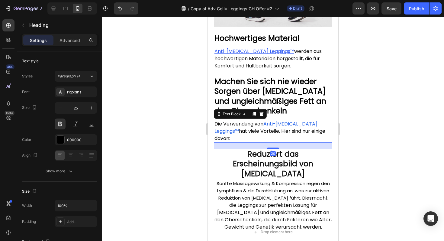
click at [297, 120] on u "Anti-[MEDICAL_DATA] Leggings™" at bounding box center [265, 127] width 103 height 14
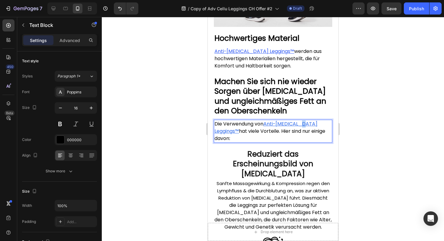
click at [297, 120] on u "Anti-[MEDICAL_DATA] Leggings™" at bounding box center [265, 127] width 103 height 14
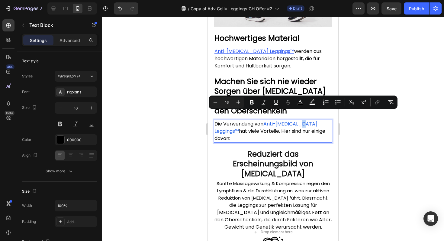
click at [297, 120] on u "Anti-[MEDICAL_DATA] Leggings™" at bounding box center [265, 127] width 103 height 14
click at [289, 120] on u "Anti-[MEDICAL_DATA] Leggings™" at bounding box center [265, 127] width 103 height 14
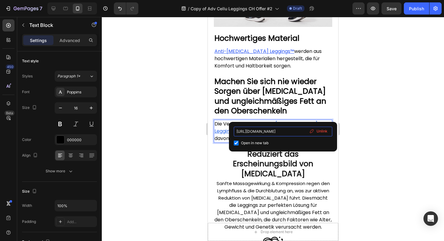
click at [290, 128] on input "[URL][DOMAIN_NAME]" at bounding box center [283, 132] width 98 height 10
click at [290, 132] on input "[URL][DOMAIN_NAME]" at bounding box center [283, 132] width 98 height 10
paste input "-celluflex1-1"
type input "[URL][DOMAIN_NAME]"
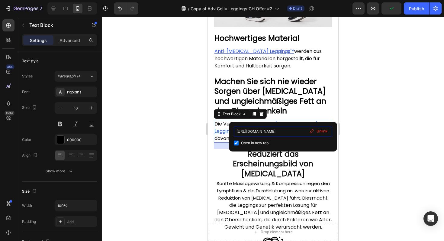
scroll to position [0, 37]
drag, startPoint x: 286, startPoint y: 131, endPoint x: 319, endPoint y: 131, distance: 32.9
click at [319, 131] on div "[URL][DOMAIN_NAME] Open in new tab Unlink" at bounding box center [283, 137] width 98 height 20
click at [315, 120] on div "Die Verwendung von Anti-[MEDICAL_DATA] Leggings™ hat viele Vorteile. Hier sind …" at bounding box center [273, 131] width 118 height 23
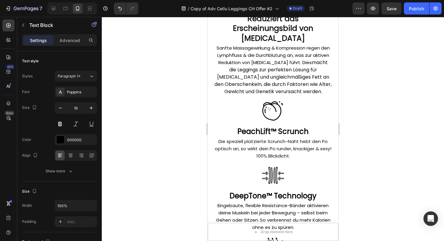
scroll to position [1781, 0]
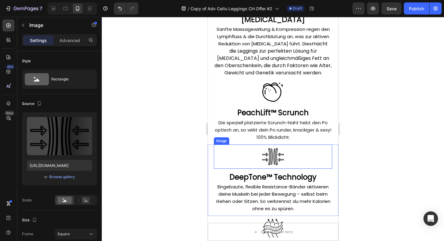
click at [287, 144] on div at bounding box center [273, 156] width 118 height 24
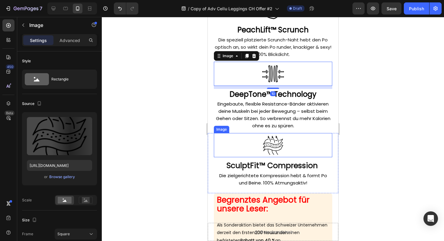
click at [276, 139] on img at bounding box center [273, 145] width 24 height 24
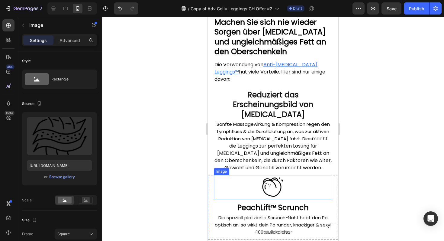
scroll to position [1706, 0]
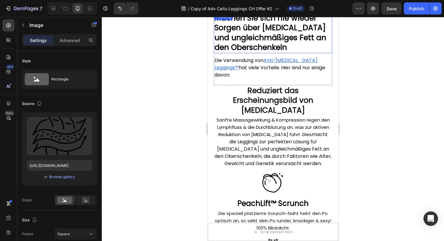
click at [299, 35] on h2 "Machen Sie sich nie wieder Sorgen über [MEDICAL_DATA] und ungleichmäßiges Fett …" at bounding box center [273, 33] width 118 height 40
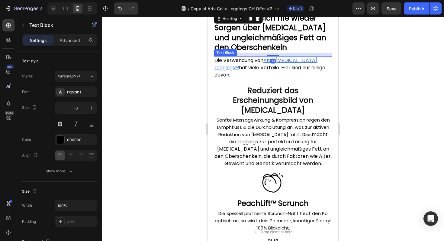
click at [291, 57] on u "Anti-[MEDICAL_DATA] Leggings™" at bounding box center [265, 64] width 103 height 14
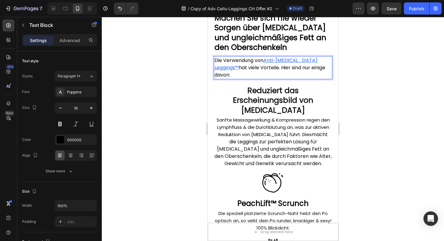
click at [291, 57] on u "Anti-[MEDICAL_DATA] Leggings™" at bounding box center [265, 64] width 103 height 14
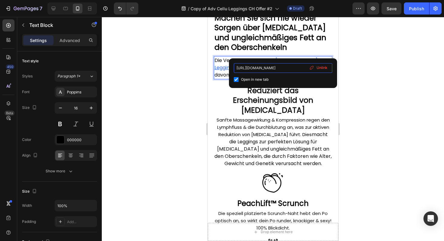
click at [285, 64] on input "[URL][DOMAIN_NAME]" at bounding box center [283, 68] width 98 height 10
drag, startPoint x: 285, startPoint y: 64, endPoint x: 318, endPoint y: 64, distance: 32.6
click at [318, 64] on div "[URL][DOMAIN_NAME] Open in new tab Unlink" at bounding box center [283, 73] width 98 height 20
drag, startPoint x: 294, startPoint y: 68, endPoint x: 321, endPoint y: 68, distance: 27.2
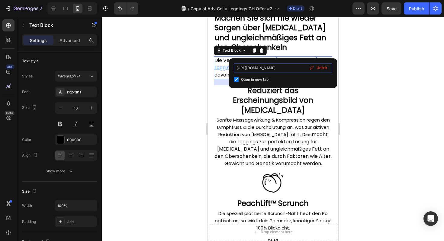
click at [321, 68] on div "[URL][DOMAIN_NAME] Open in new tab Unlink" at bounding box center [283, 73] width 98 height 20
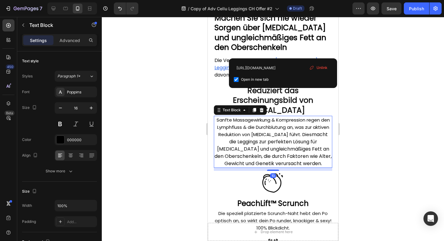
click at [304, 117] on span "Sanfte Massagewirkung & Kompression regen den Lymphfluss & die Durchblutung an,…" at bounding box center [272, 127] width 113 height 21
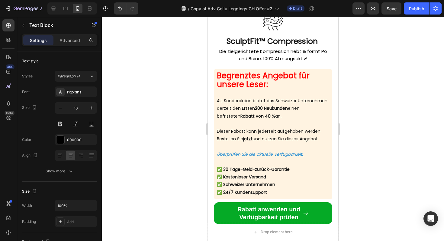
scroll to position [1981, 0]
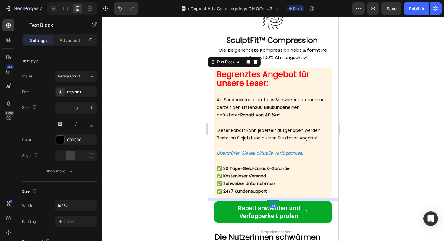
click at [275, 116] on strong "Rabatt von 40 %" at bounding box center [257, 115] width 35 height 6
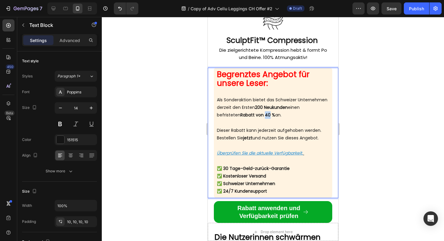
click at [275, 116] on strong "Rabatt von 40 %" at bounding box center [257, 115] width 35 height 6
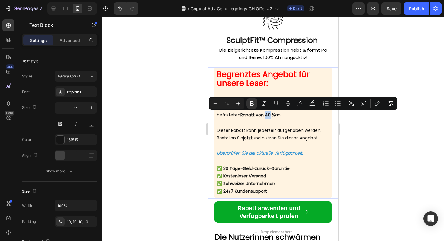
click at [275, 116] on strong "Rabatt von 40 %" at bounding box center [257, 115] width 35 height 6
drag, startPoint x: 299, startPoint y: 115, endPoint x: 291, endPoint y: 112, distance: 8.6
click at [291, 112] on p "Als Sonderaktion bietet das Schweizer Unternehmen derzeit den Ersten 200 Neukun…" at bounding box center [273, 111] width 112 height 31
click at [294, 118] on p "Als Sonderaktion bietet das Schweizer Unternehmen derzeit den Ersten 200 Neukun…" at bounding box center [273, 111] width 112 height 31
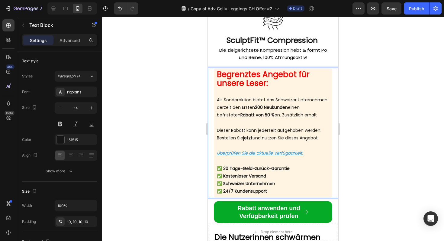
drag, startPoint x: 289, startPoint y: 121, endPoint x: 285, endPoint y: 107, distance: 14.7
click at [285, 107] on p "Als Sonderaktion bietet das Schweizer Unternehmen derzeit den Ersten 200 Neukun…" at bounding box center [273, 111] width 112 height 31
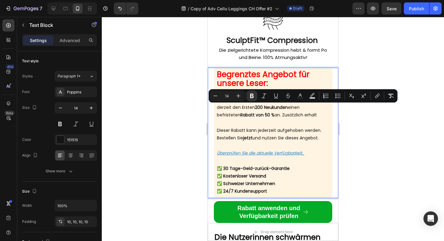
click at [285, 107] on p "Als Sonderaktion bietet das Schweizer Unternehmen derzeit den Ersten 200 Neukun…" at bounding box center [273, 111] width 112 height 31
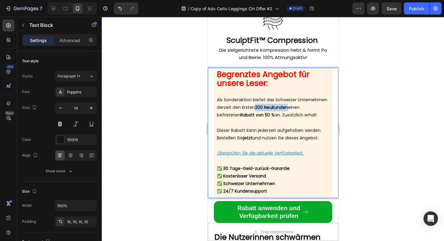
drag, startPoint x: 286, startPoint y: 108, endPoint x: 320, endPoint y: 107, distance: 34.1
click at [320, 107] on p "Als Sonderaktion bietet das Schweizer Unternehmen derzeit den Ersten 200 Neukun…" at bounding box center [273, 111] width 112 height 31
drag, startPoint x: 249, startPoint y: 114, endPoint x: 286, endPoint y: 108, distance: 37.3
click at [286, 108] on p "Als Sonderaktion bietet das Schweizer Unternehmen derzeit den Ersten allen Lese…" at bounding box center [273, 111] width 112 height 31
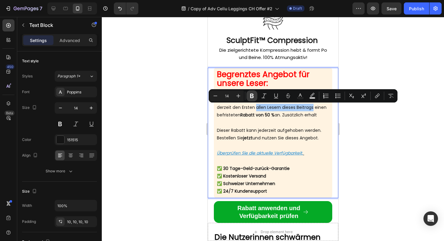
click at [253, 95] on icon "Editor contextual toolbar" at bounding box center [252, 96] width 4 height 5
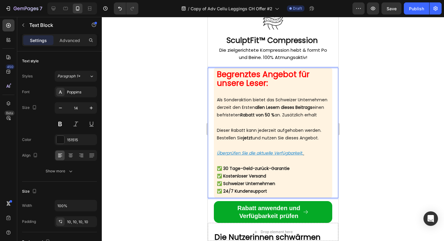
click at [273, 115] on p "Als Sonderaktion bietet das Schweizer Unternehmen derzeit den Ersten allen Lese…" at bounding box center [273, 111] width 112 height 31
click at [263, 116] on p "Als Sonderaktion bietet das Schweizer Unternehmen derzeit den Ersten allen Lese…" at bounding box center [273, 111] width 112 height 31
click at [264, 120] on p "Als Sonderaktion bietet das Schweizer Unternehmen derzeit den Ersten allen Lese…" at bounding box center [273, 111] width 112 height 31
click at [286, 109] on strong "allen Lesern dieses Beitrags" at bounding box center [283, 107] width 57 height 6
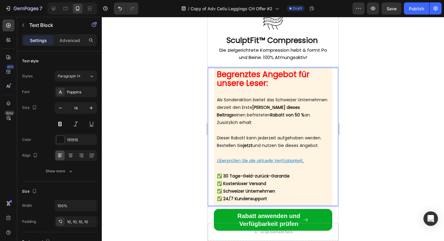
click at [288, 107] on strong "[PERSON_NAME] dieses Beitrags" at bounding box center [258, 111] width 83 height 14
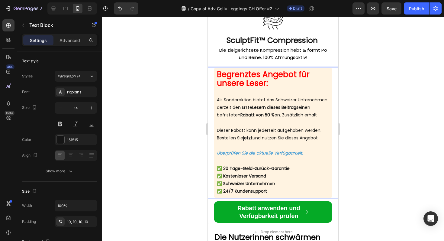
click at [280, 108] on p "Als Sonderaktion bietet das Schweizer Unternehmen derzeit den Erste Lesern dies…" at bounding box center [273, 111] width 112 height 31
click at [283, 111] on p "Als Sonderaktion bietet das Schweizer Unternehmen derzeit den Erste Lesern dies…" at bounding box center [273, 111] width 112 height 31
click at [281, 108] on p "Als Sonderaktion bietet das Schweizer Unternehmen derzeit den Erste Lesern dies…" at bounding box center [273, 111] width 112 height 31
click at [289, 108] on strong "Lesern dieses Beitrags" at bounding box center [278, 107] width 46 height 6
click at [297, 108] on strong "Lesern dieses Beitrags" at bounding box center [278, 107] width 46 height 6
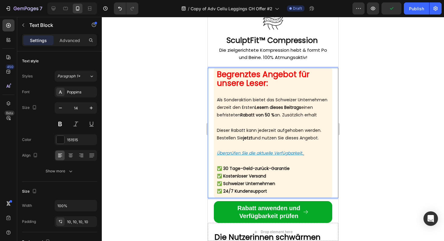
click at [285, 108] on strong "Lesern dieses Beitrags" at bounding box center [278, 107] width 46 height 6
click at [290, 108] on strong "0 2Lesern dieses Beitrags" at bounding box center [281, 107] width 53 height 6
click at [287, 108] on strong "0Lesern dieses Beitrags" at bounding box center [279, 107] width 49 height 6
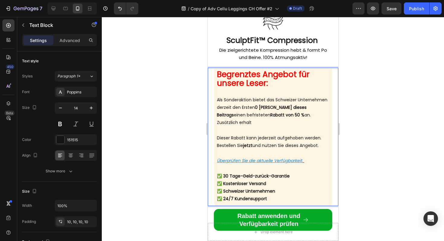
click at [287, 108] on strong "0 [PERSON_NAME] dieses Beitrags" at bounding box center [262, 111] width 90 height 14
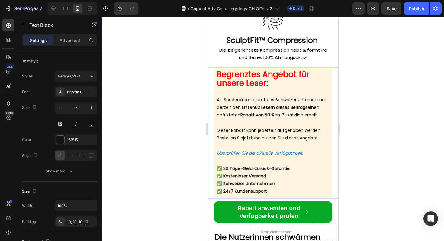
click at [287, 108] on strong "02 Lesern dieses Beitrags" at bounding box center [281, 107] width 53 height 6
click at [289, 108] on strong "02 Lesern dieses Beitrags" at bounding box center [281, 107] width 53 height 6
click at [293, 109] on strong "020 Lesern dieses Beitrags" at bounding box center [282, 107] width 55 height 6
click at [290, 108] on strong "020 Lesern dieses Beitrags" at bounding box center [282, 107] width 55 height 6
click at [286, 107] on strong "0200 Lesern dieses Beitrags" at bounding box center [284, 107] width 58 height 6
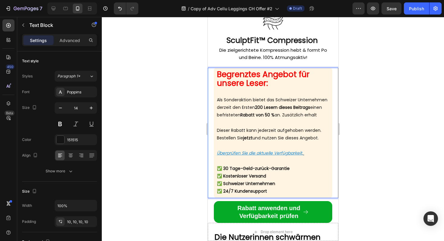
click at [285, 109] on strong "200 Lesern dieses Beitrags" at bounding box center [282, 107] width 55 height 6
click at [316, 116] on p "Als Sonderaktion bietet das Schweizer Unternehmen derzeit den Ersten 200 Lesern…" at bounding box center [273, 111] width 112 height 31
drag, startPoint x: 284, startPoint y: 123, endPoint x: 213, endPoint y: 120, distance: 71.1
click at [213, 120] on div "Begrenztes Angebot für unsere Leser: Als Sonderaktion bietet das Schweizer Unte…" at bounding box center [273, 133] width 131 height 130
click at [311, 115] on p "Als Sonderaktion bietet das Schweizer Unternehmen derzeit den Ersten 200 Lesern…" at bounding box center [273, 111] width 112 height 31
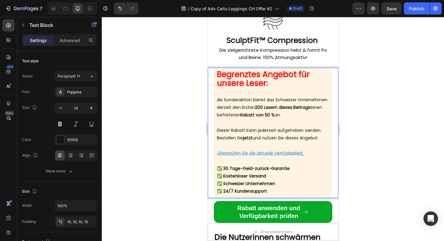
click at [274, 115] on strong "Rabatt von 50 %" at bounding box center [257, 115] width 34 height 6
click at [312, 117] on p "Als Sonderaktion bietet das Schweizer Unternehmen derzeit den Ersten 200 Lesern…" at bounding box center [273, 111] width 112 height 31
click at [310, 117] on p "Als Sonderaktion bietet das Schweizer Unternehmen derzeit den Ersten 200 Lesern…" at bounding box center [273, 111] width 112 height 31
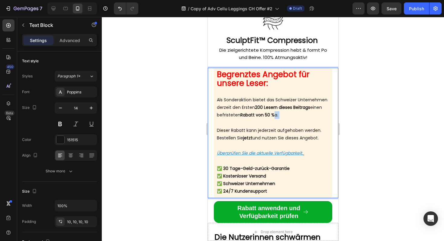
click at [310, 117] on p "Als Sonderaktion bietet das Schweizer Unternehmen derzeit den Ersten 200 Lesern…" at bounding box center [273, 111] width 112 height 31
click at [308, 115] on p "Als Sonderaktion bietet das Schweizer Unternehmen derzeit den Ersten 200 Lesern…" at bounding box center [273, 111] width 112 height 31
